Goal: Task Accomplishment & Management: Manage account settings

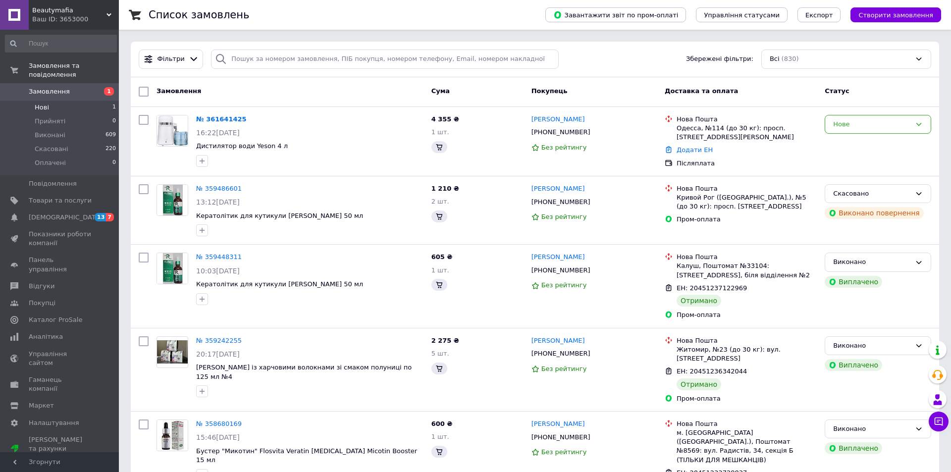
click at [44, 103] on span "Нові" at bounding box center [42, 107] width 14 height 9
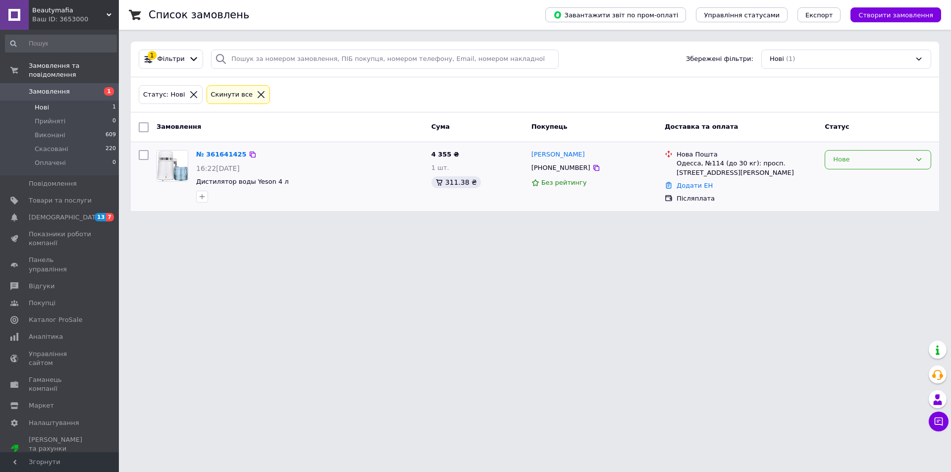
click at [838, 161] on div "Нове" at bounding box center [873, 160] width 78 height 10
click at [850, 182] on li "Прийнято" at bounding box center [879, 180] width 106 height 18
click at [228, 154] on link "№ 361641425" at bounding box center [221, 154] width 51 height 7
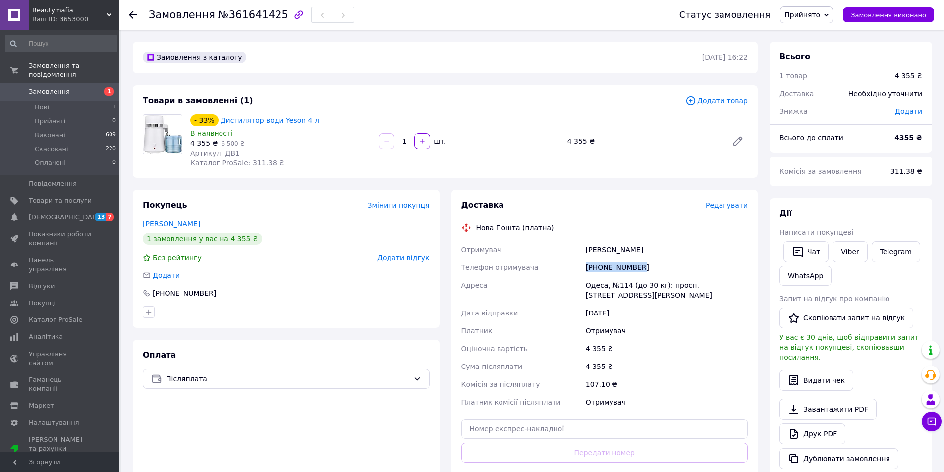
drag, startPoint x: 642, startPoint y: 270, endPoint x: 584, endPoint y: 270, distance: 58.5
click at [584, 270] on div "[PHONE_NUMBER]" at bounding box center [667, 268] width 166 height 18
copy div "[PHONE_NUMBER]"
drag, startPoint x: 627, startPoint y: 251, endPoint x: 582, endPoint y: 251, distance: 45.6
click at [582, 251] on div "Отримувач [PERSON_NAME] Телефон отримувача [PHONE_NUMBER] Адреса Одеса, №114 (д…" at bounding box center [604, 326] width 291 height 170
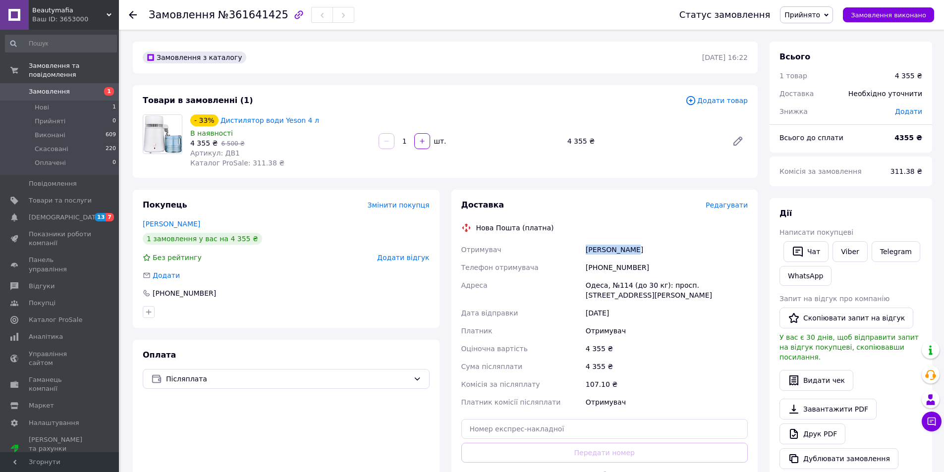
copy div "Отримувач [PERSON_NAME]"
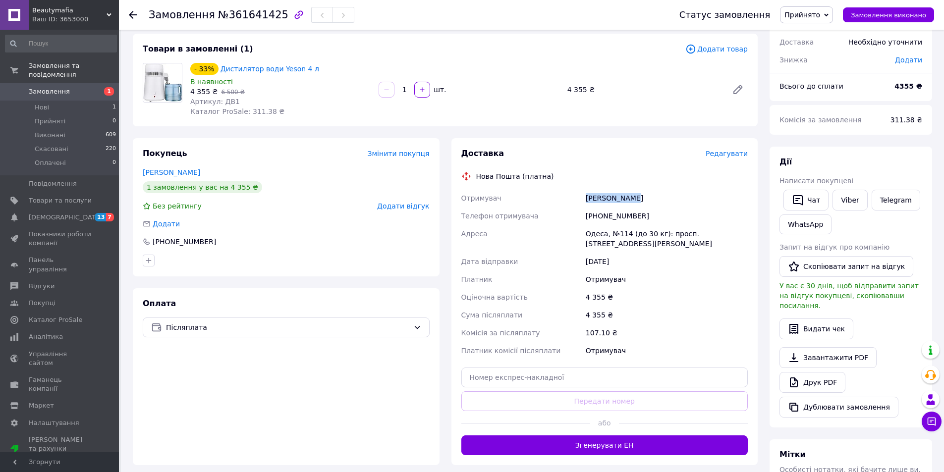
scroll to position [99, 0]
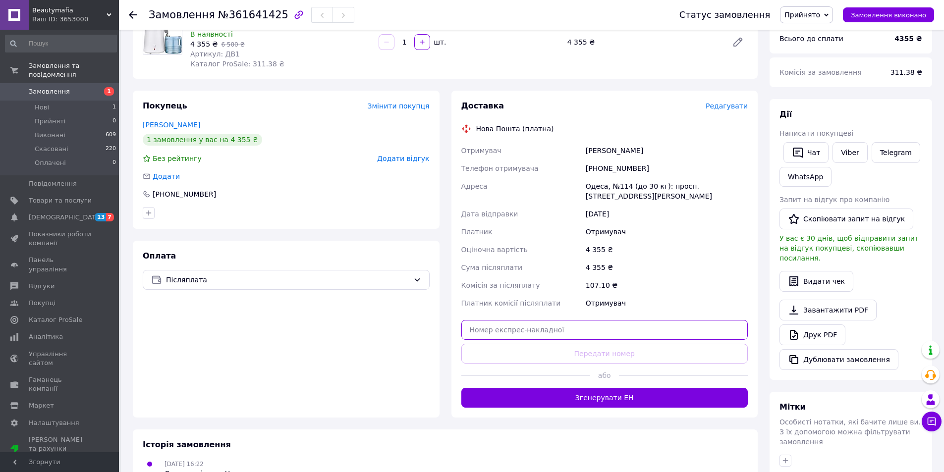
click at [542, 333] on input "text" at bounding box center [604, 330] width 287 height 20
paste input "20451247362773"
type input "20451247362773"
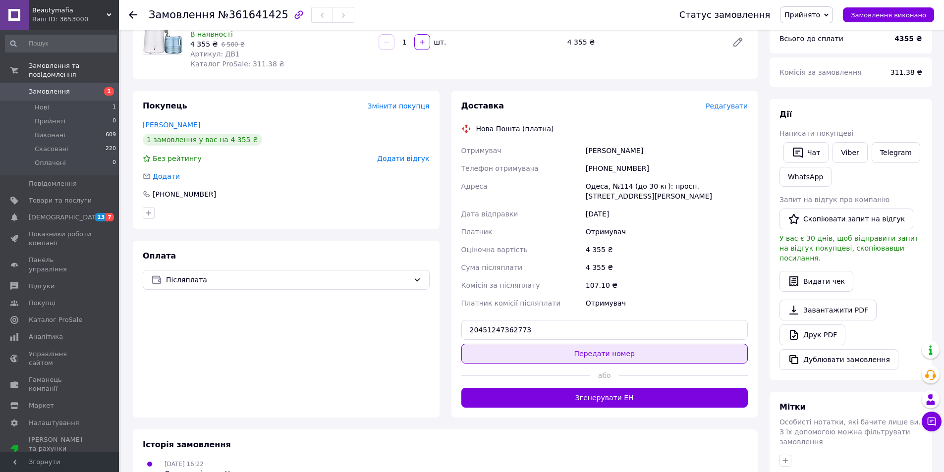
click at [625, 355] on button "Передати номер" at bounding box center [604, 354] width 287 height 20
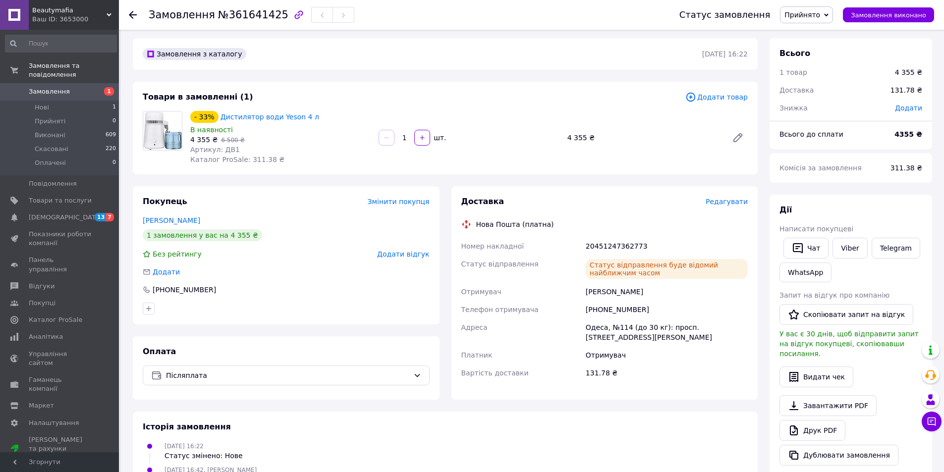
scroll to position [0, 0]
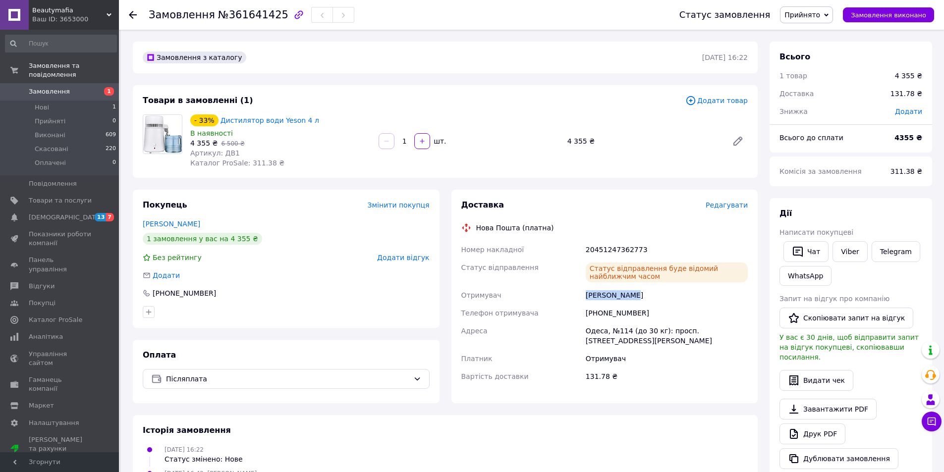
drag, startPoint x: 634, startPoint y: 296, endPoint x: 584, endPoint y: 297, distance: 50.1
click at [584, 297] on div "[PERSON_NAME]" at bounding box center [667, 295] width 166 height 18
copy div "[PERSON_NAME]"
drag, startPoint x: 308, startPoint y: 122, endPoint x: 218, endPoint y: 123, distance: 90.7
click at [218, 123] on div "- 33% Дистилятор води Yeson 4 л" at bounding box center [280, 120] width 182 height 14
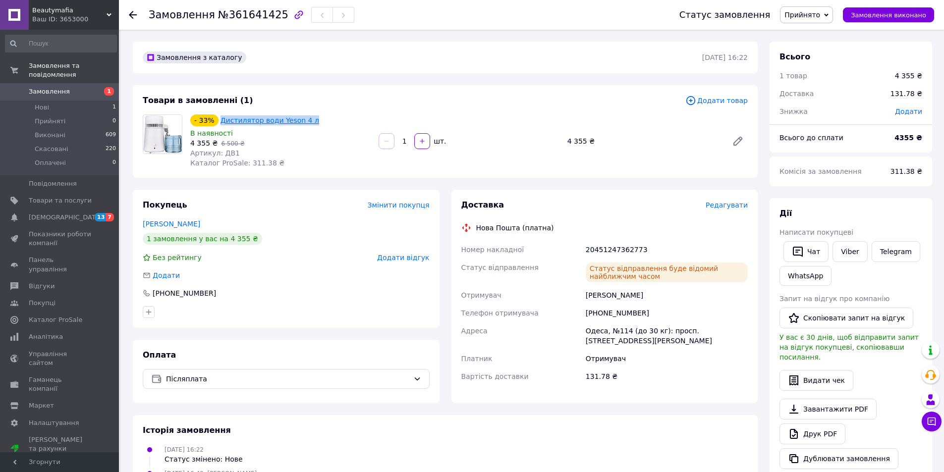
copy link "Дистилятор води Yeson 4 л"
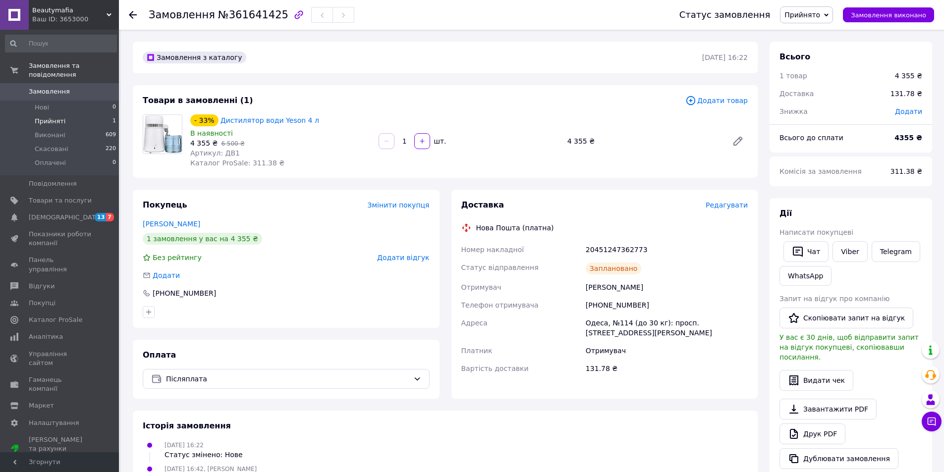
click at [44, 117] on span "Прийняті" at bounding box center [50, 121] width 31 height 9
